Goal: Navigation & Orientation: Find specific page/section

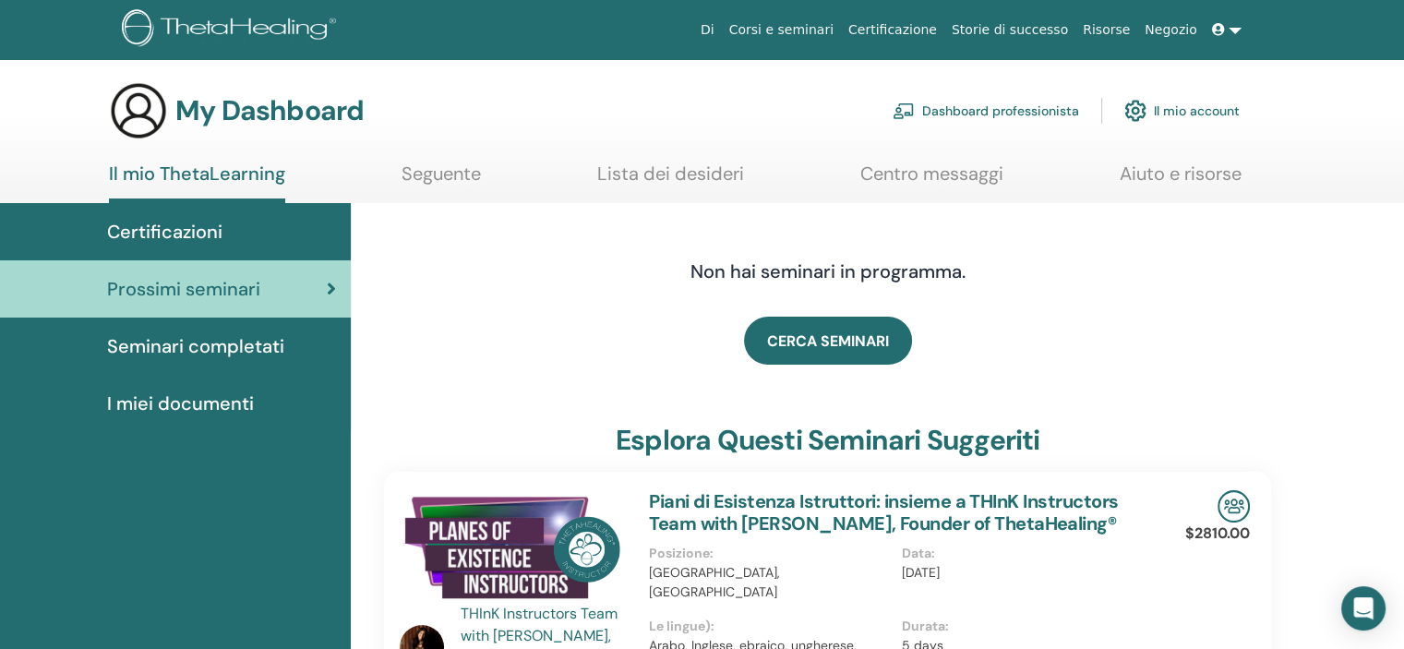
click at [439, 175] on link "Seguente" at bounding box center [441, 180] width 79 height 36
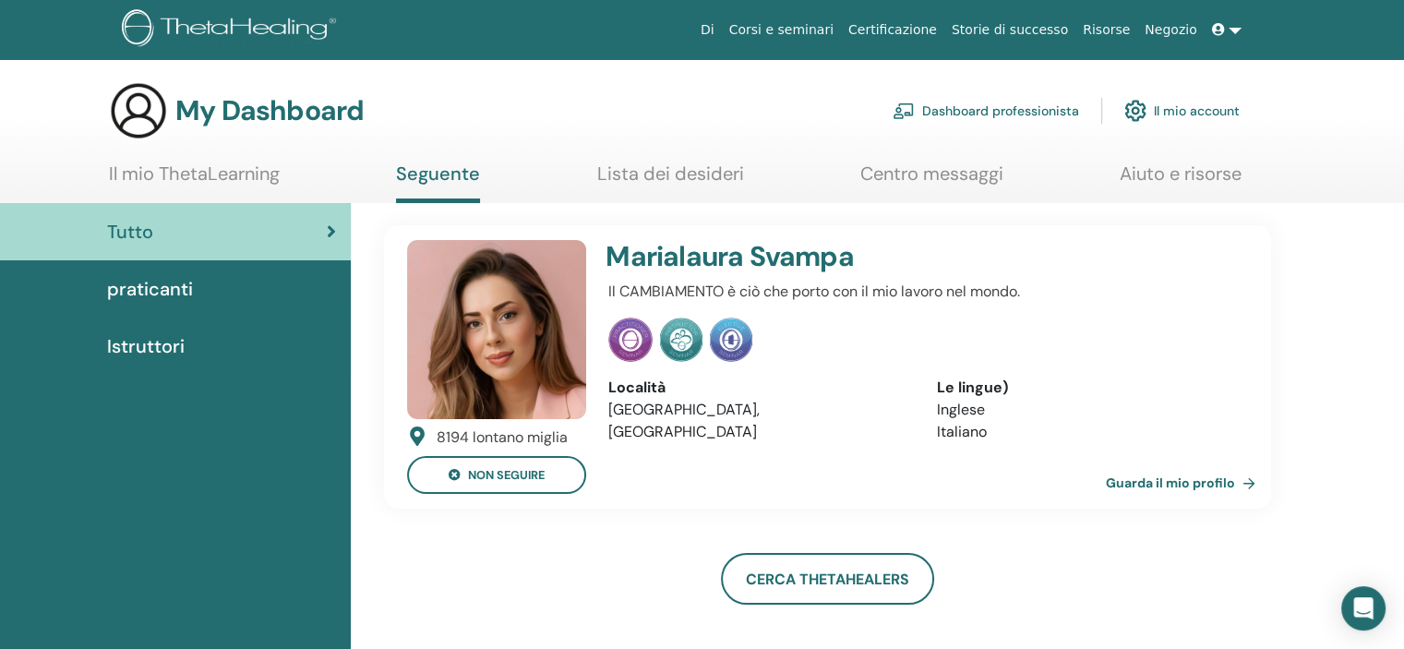
click at [1189, 480] on link "Guarda il mio profilo" at bounding box center [1184, 482] width 157 height 37
click at [731, 173] on link "Lista dei desideri" at bounding box center [670, 180] width 147 height 36
click at [1212, 475] on link "Guarda il mio profilo" at bounding box center [1184, 482] width 157 height 37
